Goal: Find specific page/section: Find specific page/section

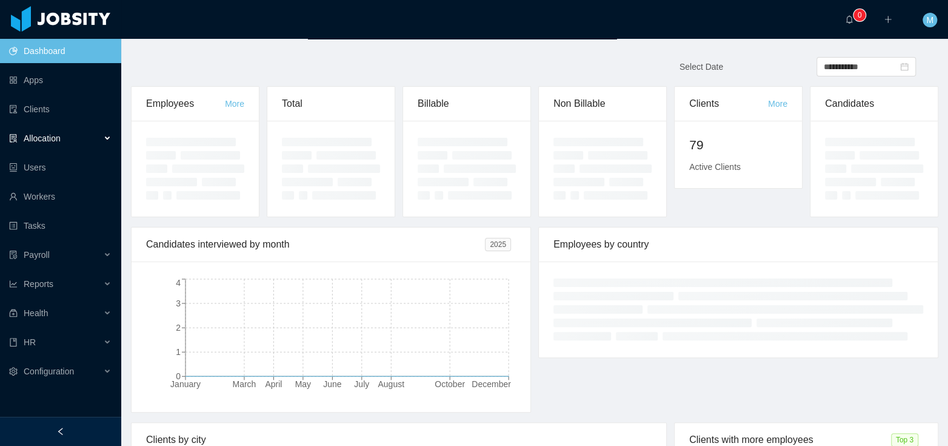
click at [70, 142] on div "Allocation" at bounding box center [60, 138] width 121 height 24
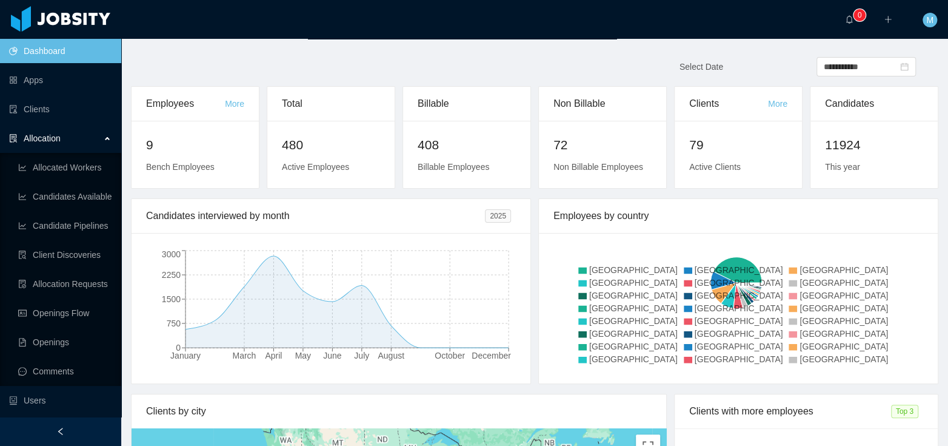
scroll to position [201, 0]
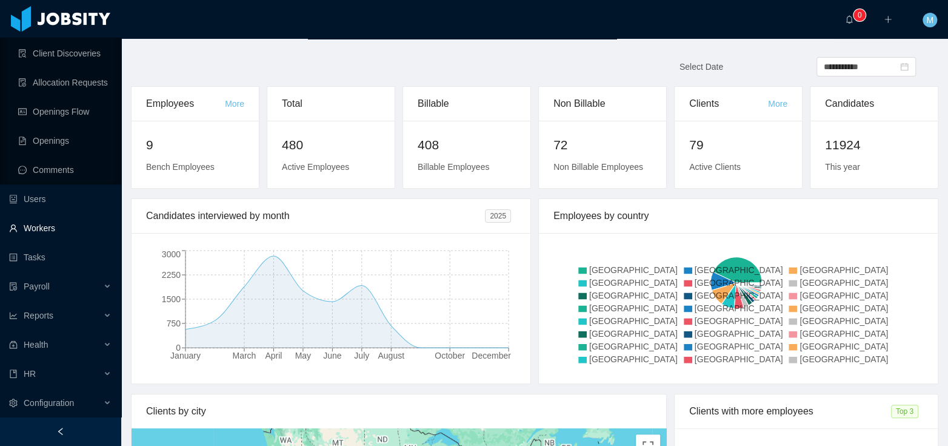
click at [52, 225] on link "Workers" at bounding box center [60, 228] width 102 height 24
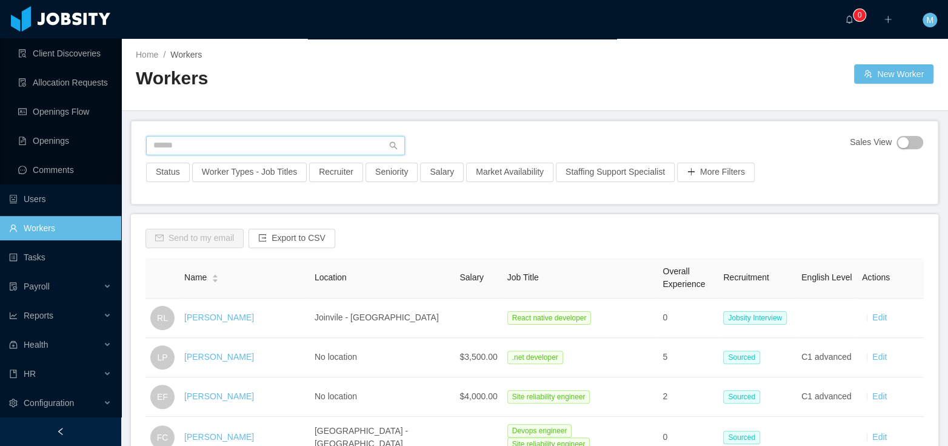
click at [197, 141] on input "text" at bounding box center [275, 145] width 259 height 19
type input "**********"
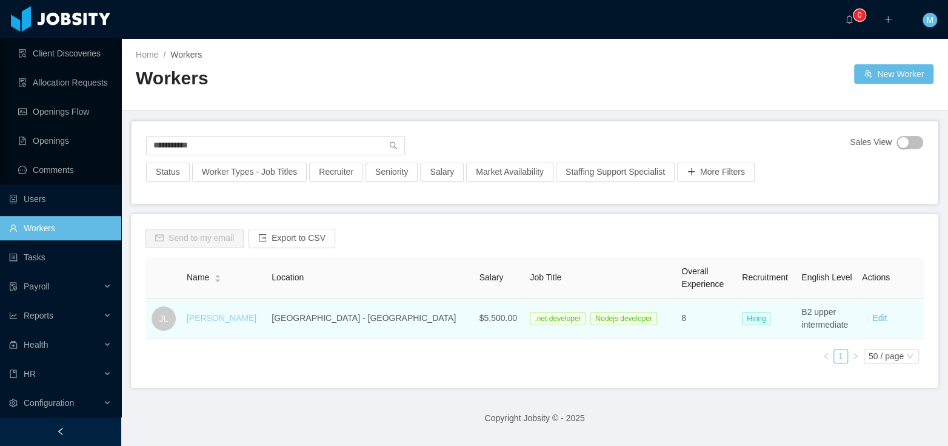
click at [230, 319] on link "[PERSON_NAME]" at bounding box center [222, 318] width 70 height 10
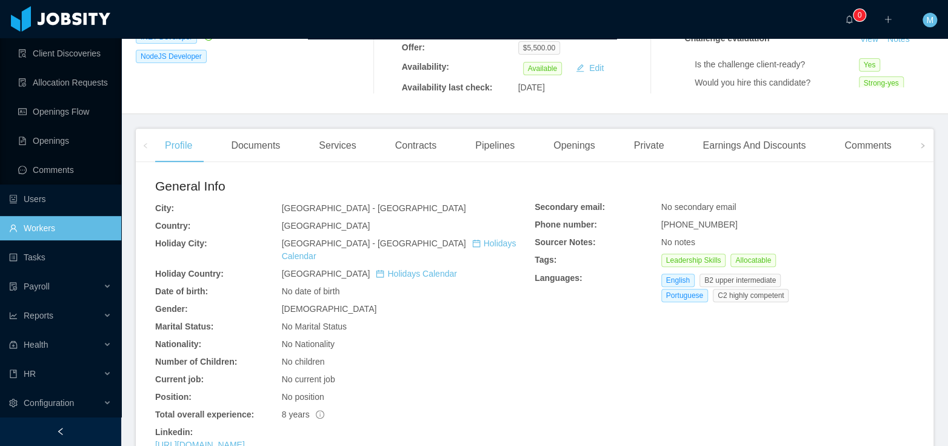
scroll to position [525, 0]
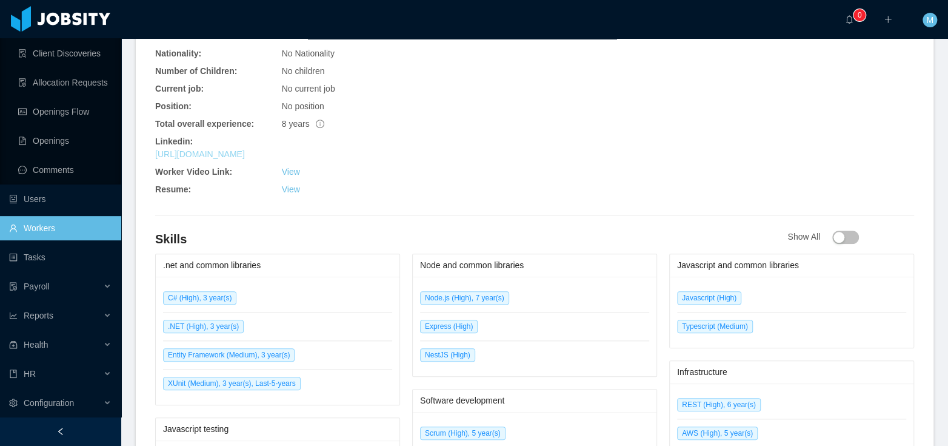
click at [245, 149] on link "[URL][DOMAIN_NAME]" at bounding box center [200, 154] width 90 height 10
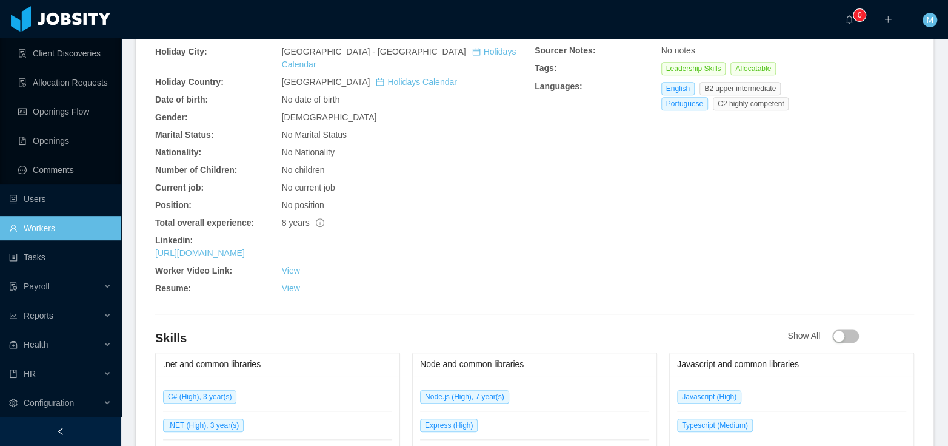
scroll to position [0, 0]
